Goal: Transaction & Acquisition: Purchase product/service

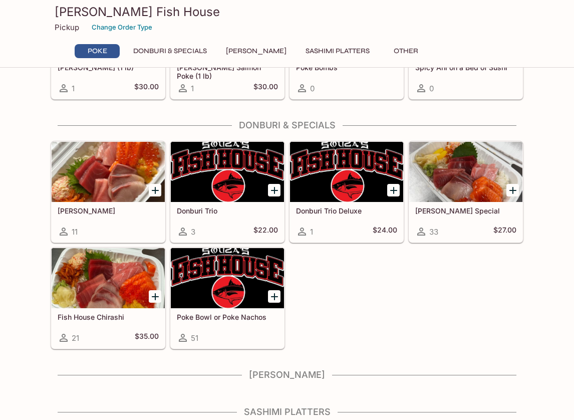
scroll to position [159, 0]
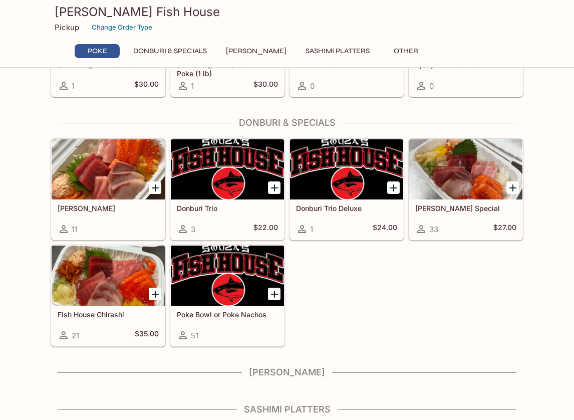
click at [154, 289] on icon "Add Fish House Chirashi" at bounding box center [155, 294] width 12 height 12
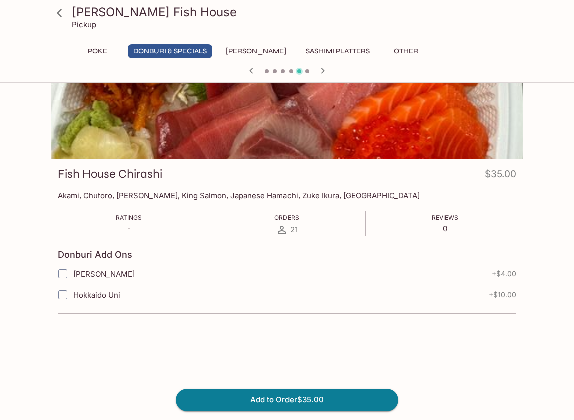
scroll to position [89, 0]
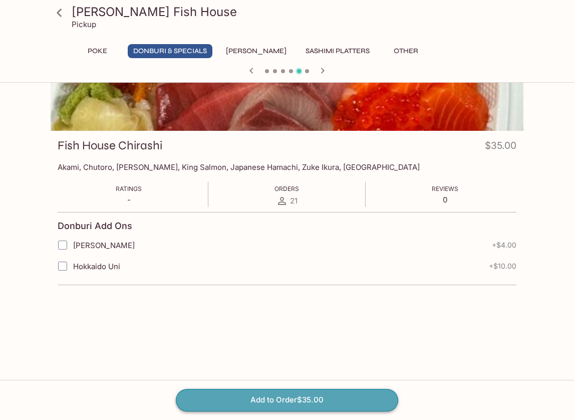
click at [241, 398] on button "Add to Order $35.00" at bounding box center [287, 400] width 222 height 22
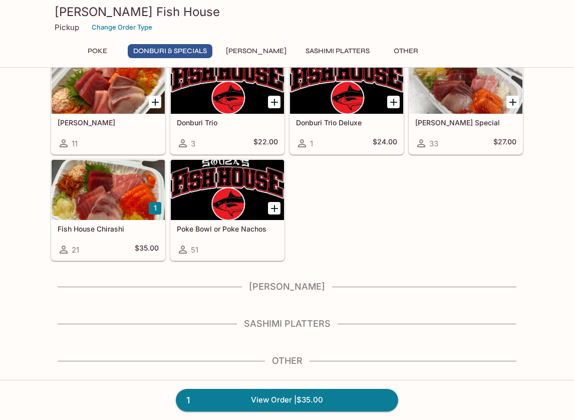
scroll to position [245, 0]
click at [264, 396] on link "1 View Order | $35.00" at bounding box center [287, 400] width 222 height 22
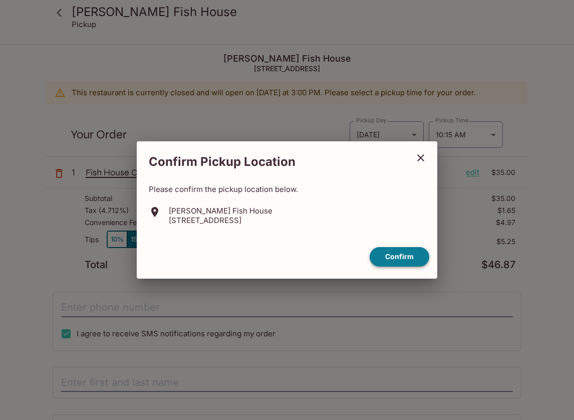
click at [401, 251] on button "Confirm" at bounding box center [400, 257] width 60 height 20
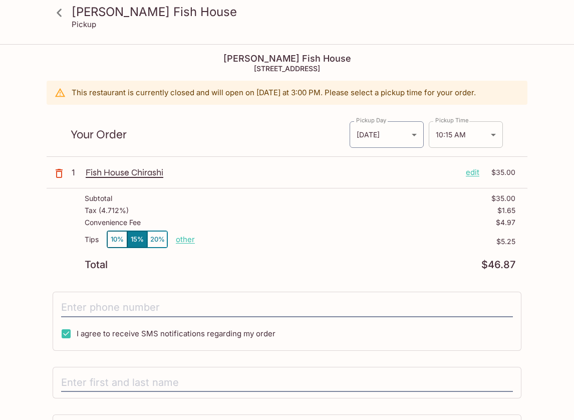
click at [481, 137] on body "[PERSON_NAME] Fish House Pickup [PERSON_NAME] Fish House [STREET_ADDRESS] This …" at bounding box center [287, 255] width 574 height 420
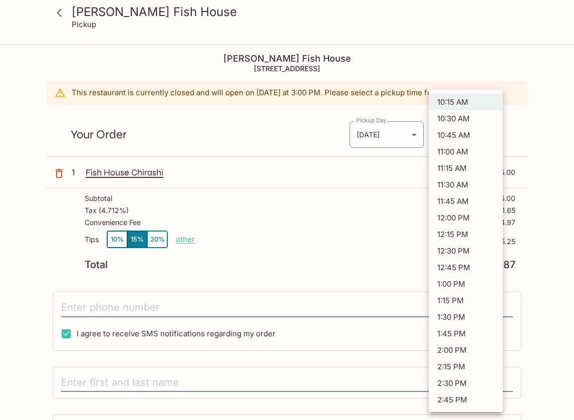
click at [323, 169] on div at bounding box center [287, 210] width 574 height 420
